Goal: Information Seeking & Learning: Learn about a topic

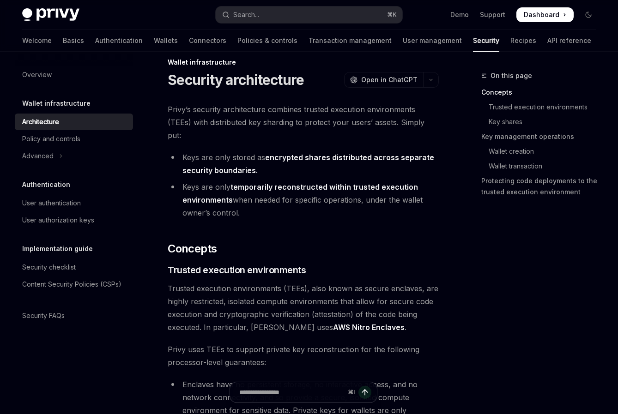
scroll to position [21, 0]
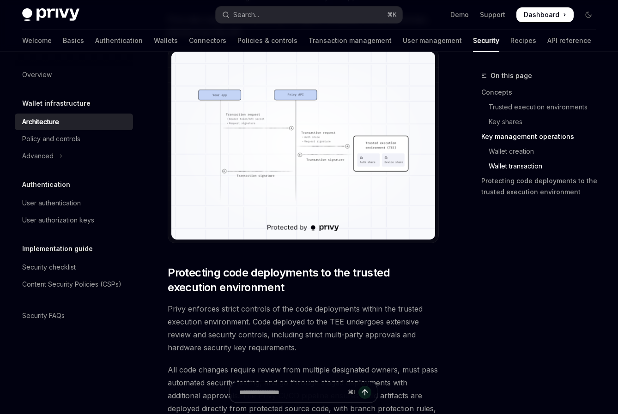
scroll to position [1885, 0]
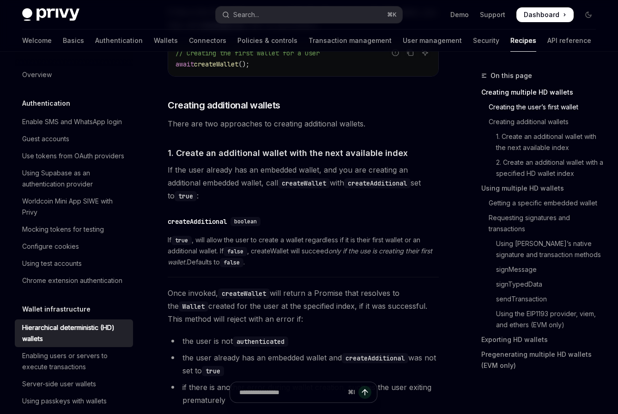
scroll to position [451, 0]
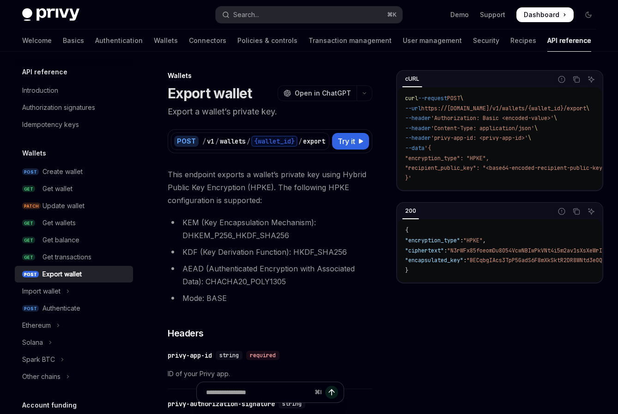
type textarea "*"
